Goal: Transaction & Acquisition: Purchase product/service

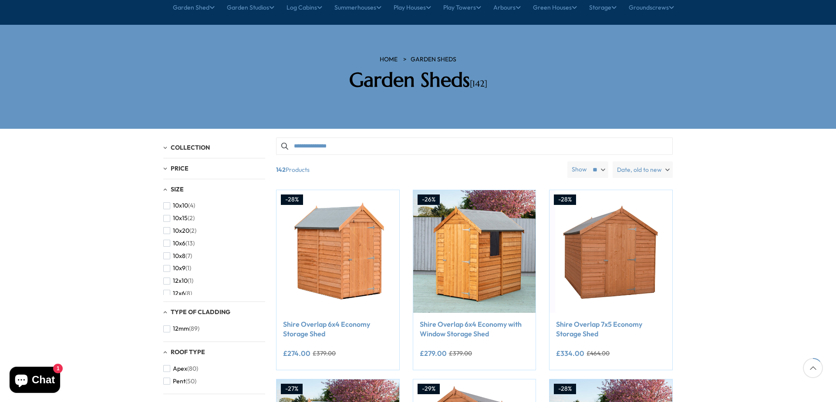
scroll to position [87, 0]
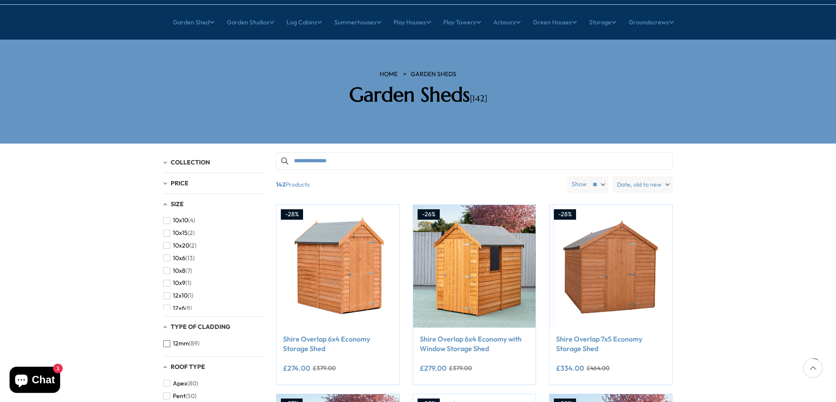
click at [169, 340] on span "button" at bounding box center [166, 343] width 7 height 7
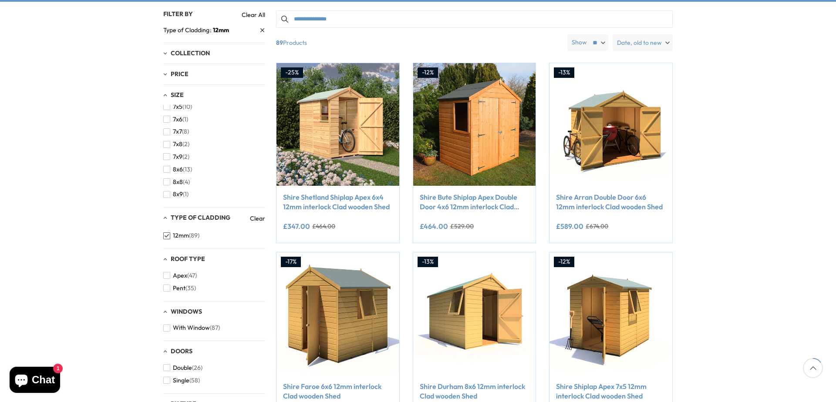
scroll to position [261, 0]
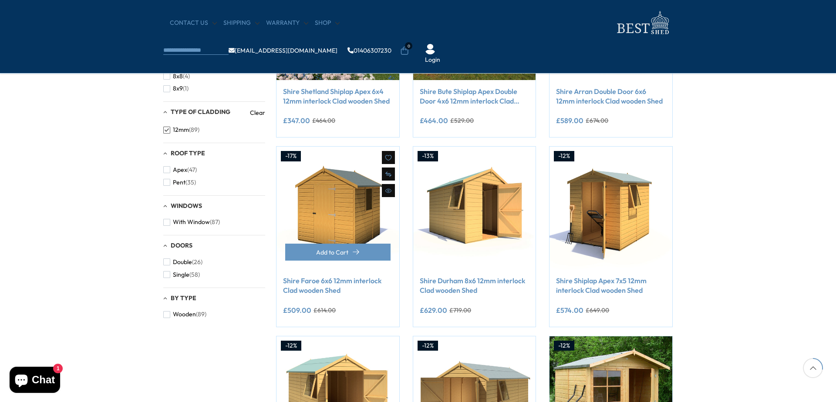
click at [338, 220] on img at bounding box center [337, 208] width 123 height 123
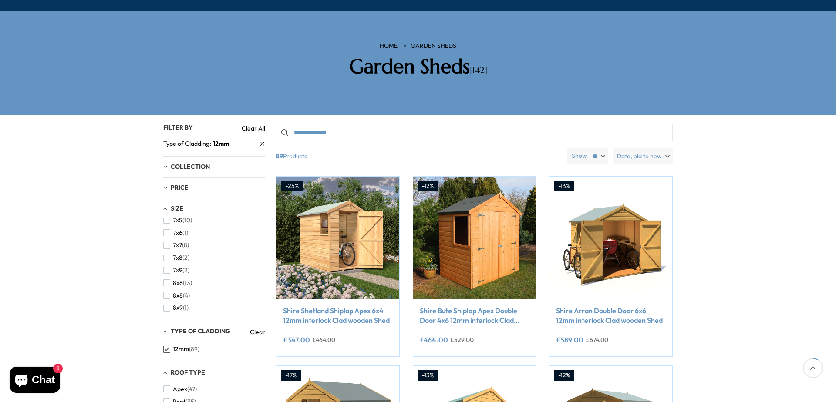
scroll to position [131, 0]
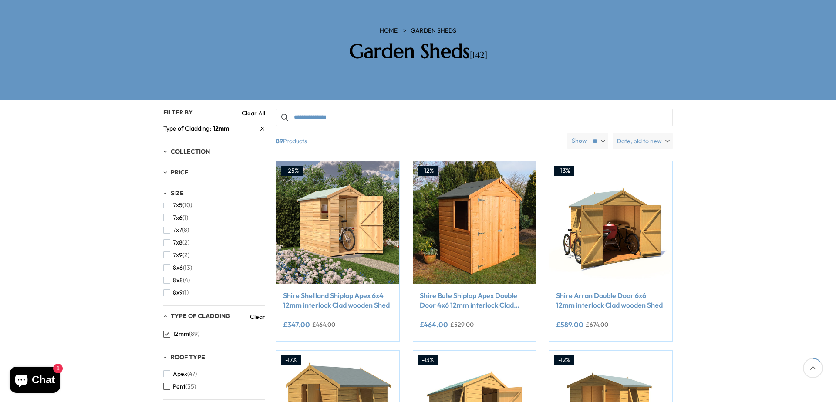
click at [167, 383] on span "button" at bounding box center [166, 386] width 7 height 7
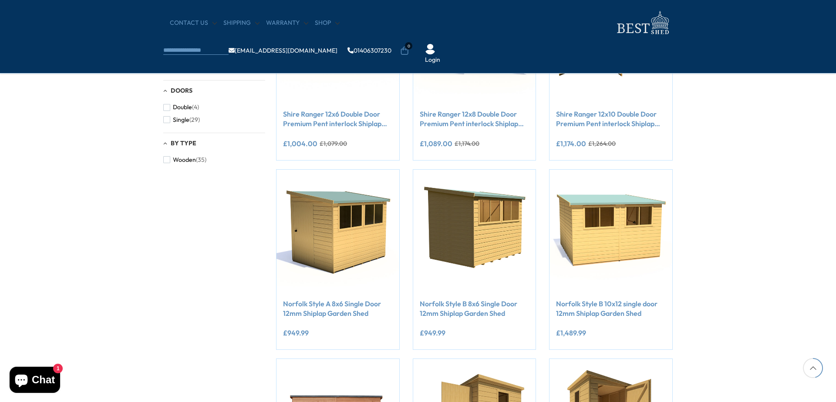
scroll to position [435, 0]
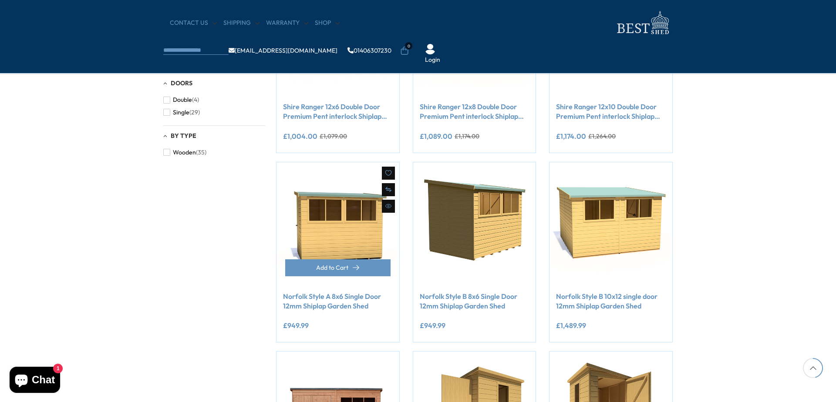
click at [345, 231] on img at bounding box center [337, 223] width 123 height 123
